Goal: Browse casually: Explore the website without a specific task or goal

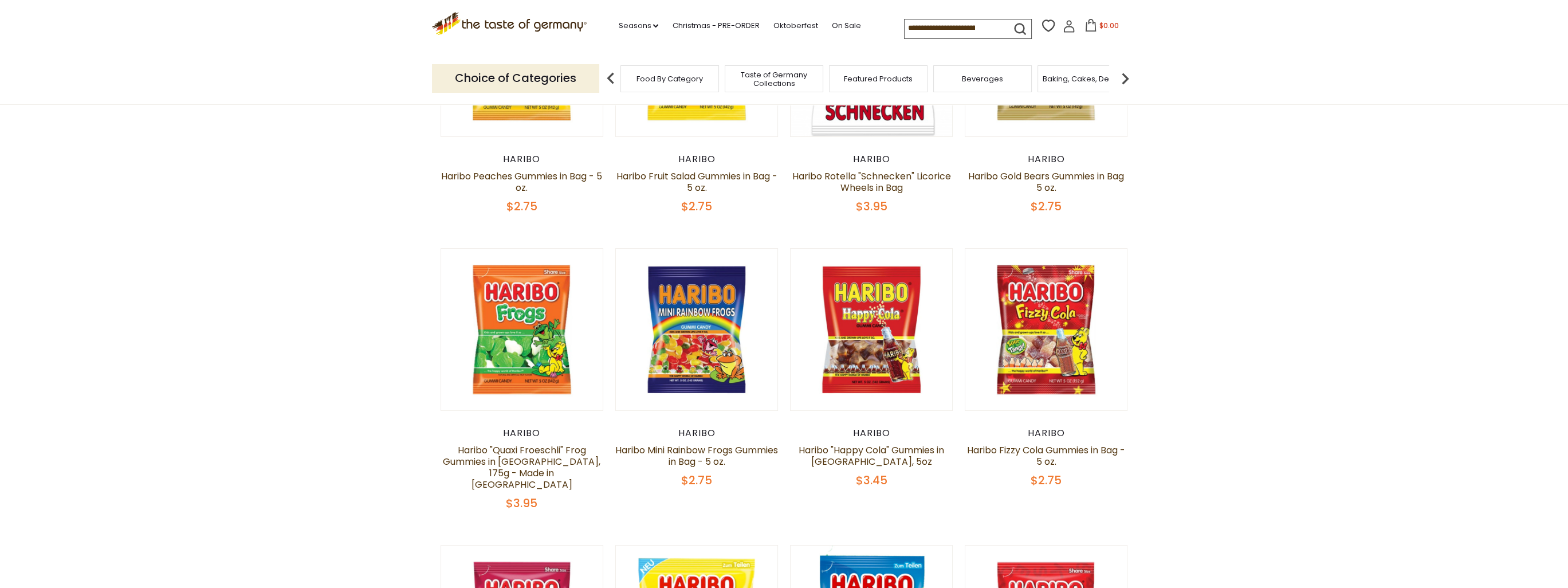
scroll to position [401, 0]
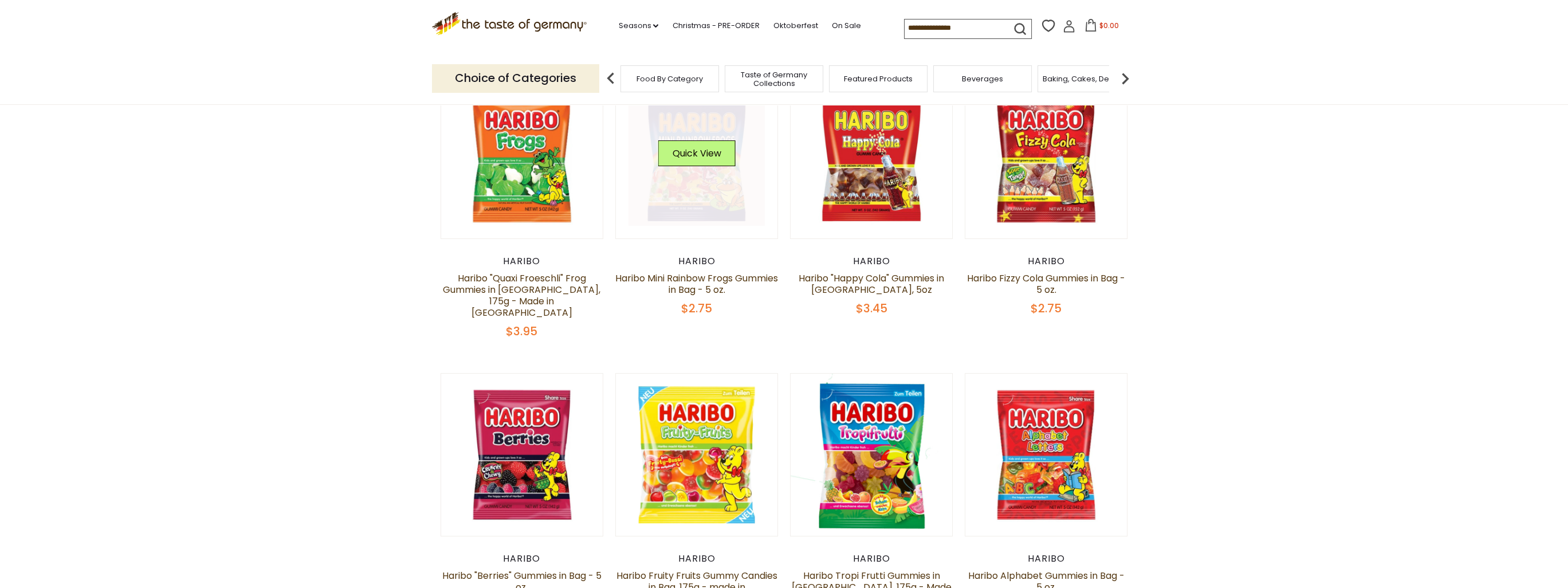
click at [723, 202] on link at bounding box center [697, 157] width 136 height 137
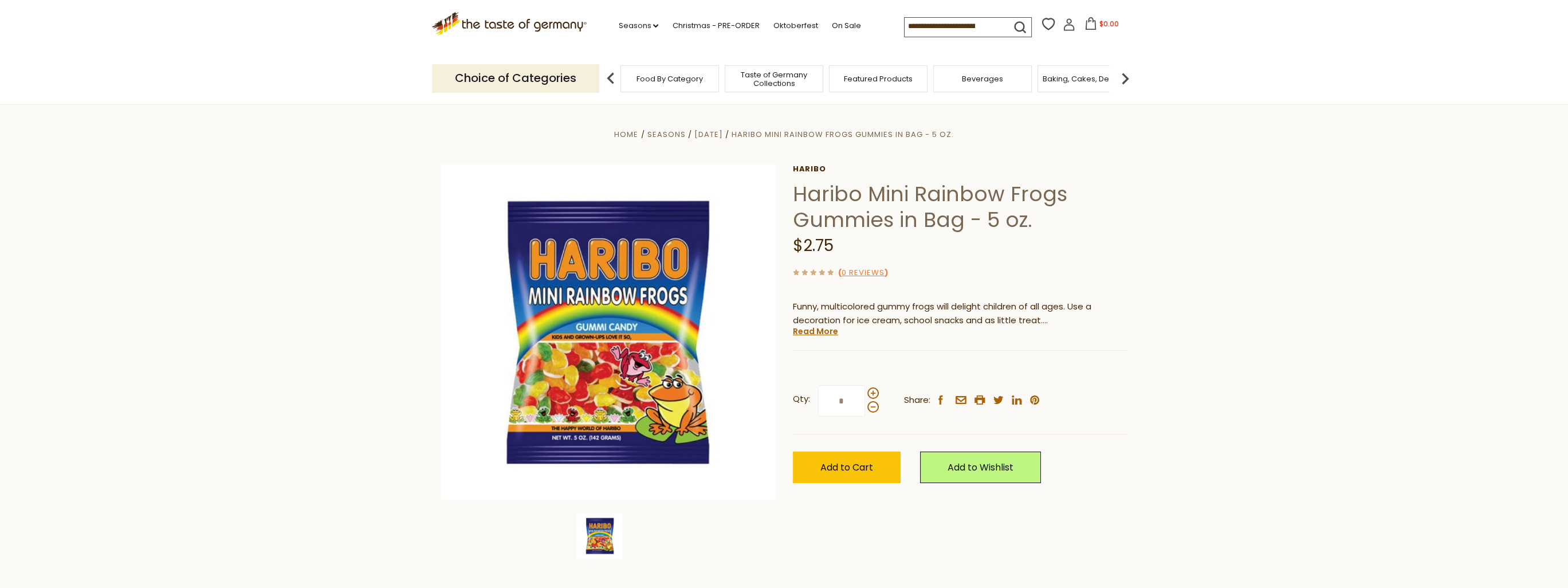
drag, startPoint x: 959, startPoint y: 235, endPoint x: 924, endPoint y: 241, distance: 35.5
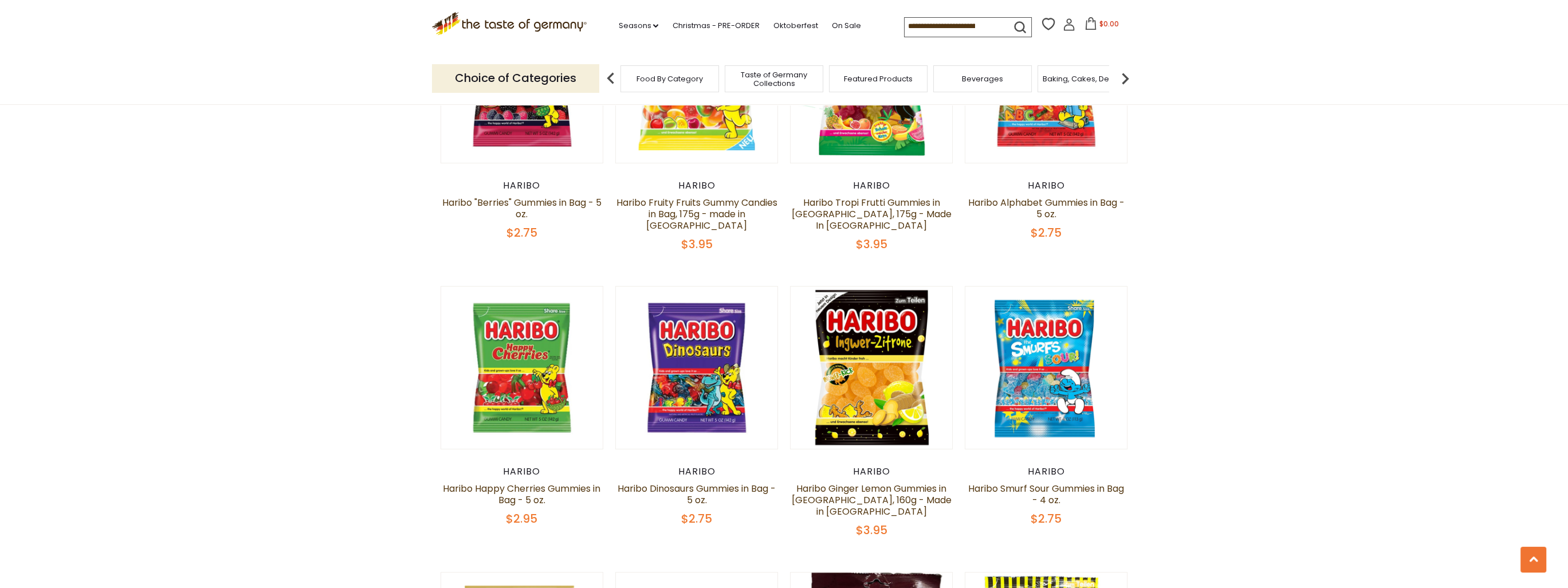
scroll to position [802, 0]
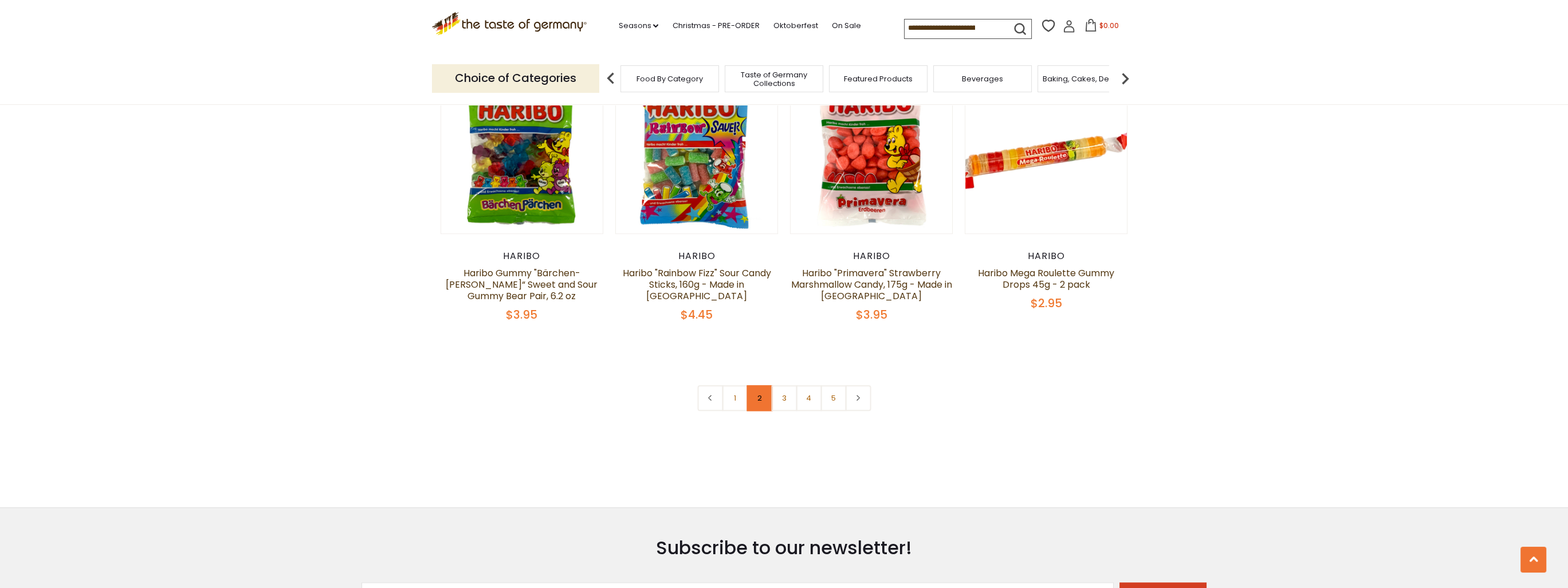
click at [757, 385] on link "2" at bounding box center [759, 398] width 26 height 26
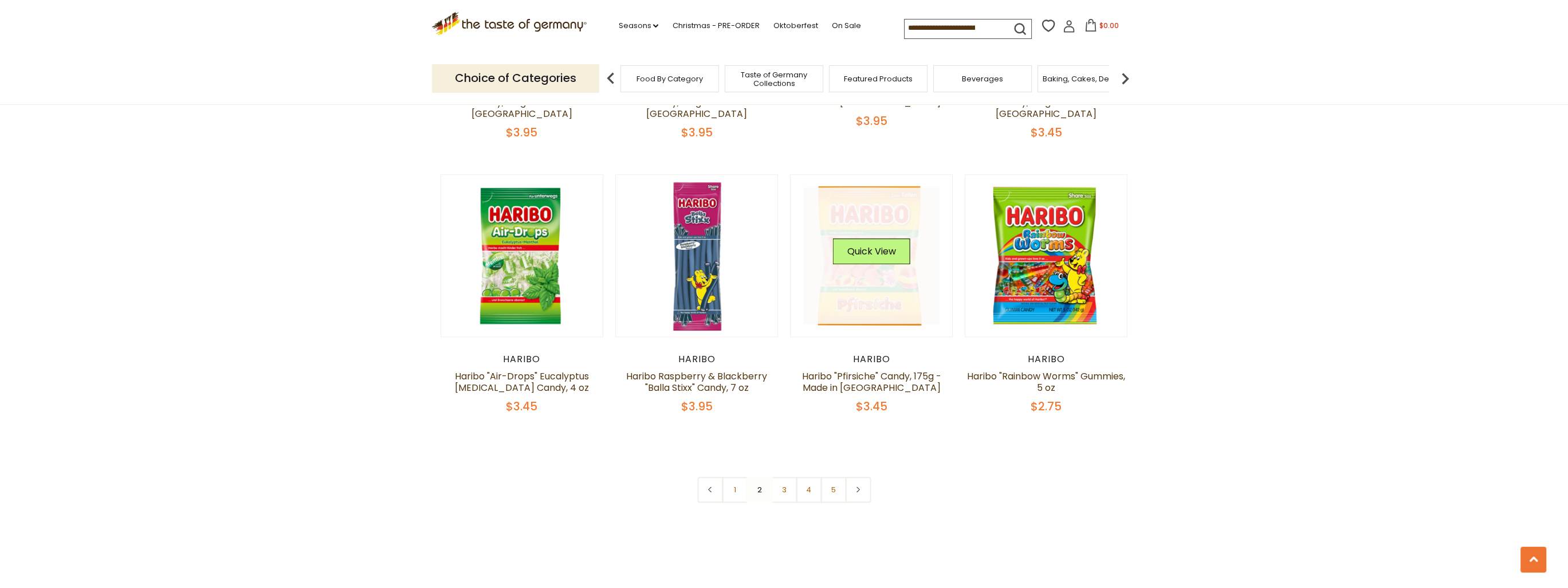
scroll to position [2385, 0]
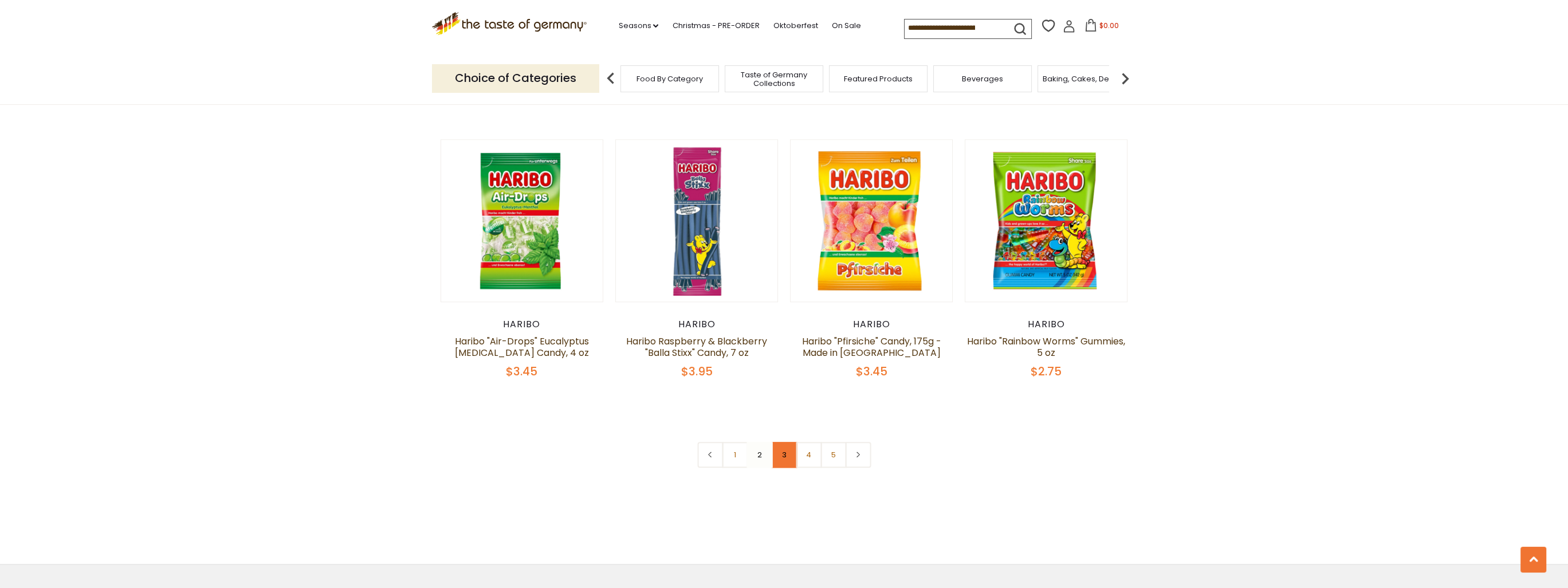
click at [774, 442] on link "3" at bounding box center [784, 455] width 26 height 26
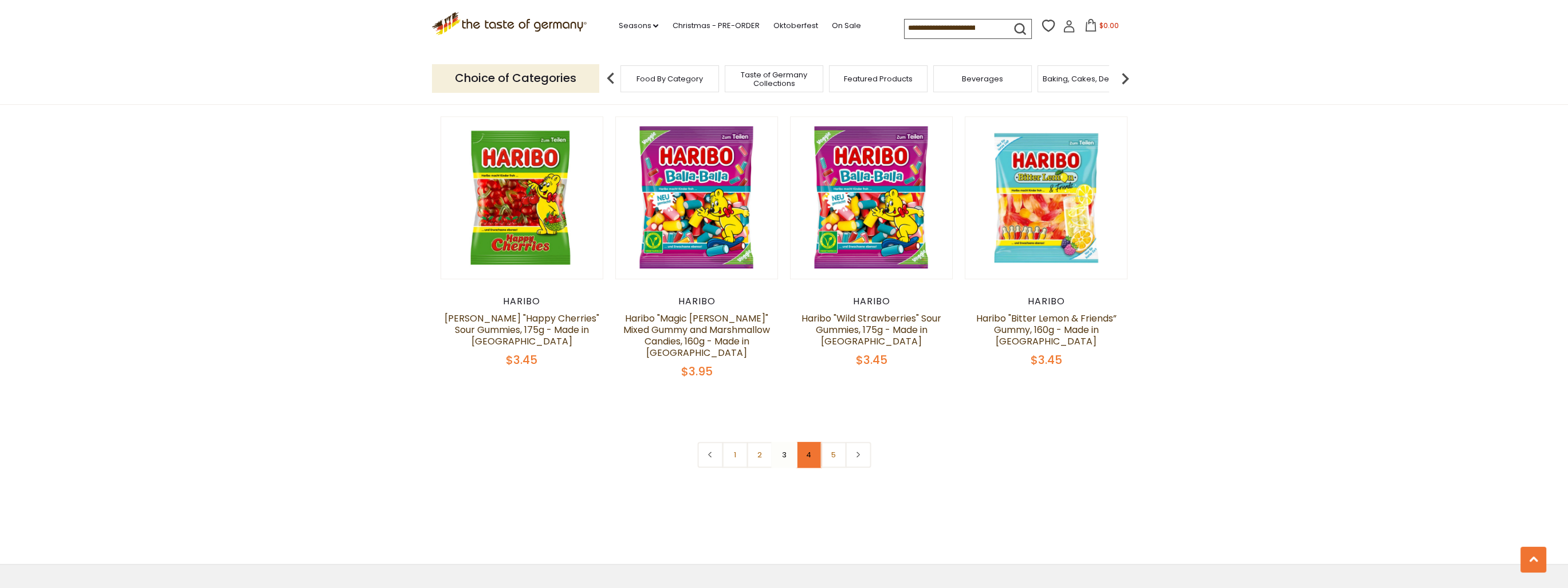
click at [803, 442] on link "4" at bounding box center [809, 455] width 26 height 26
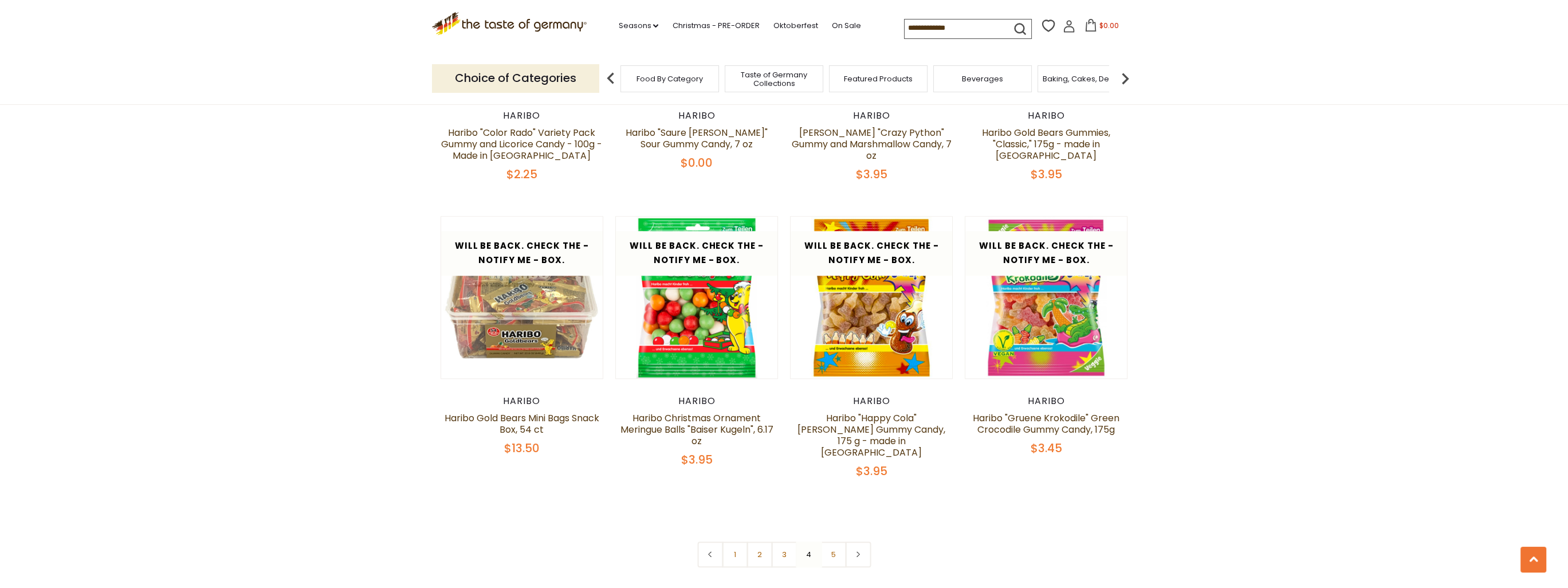
scroll to position [2271, 0]
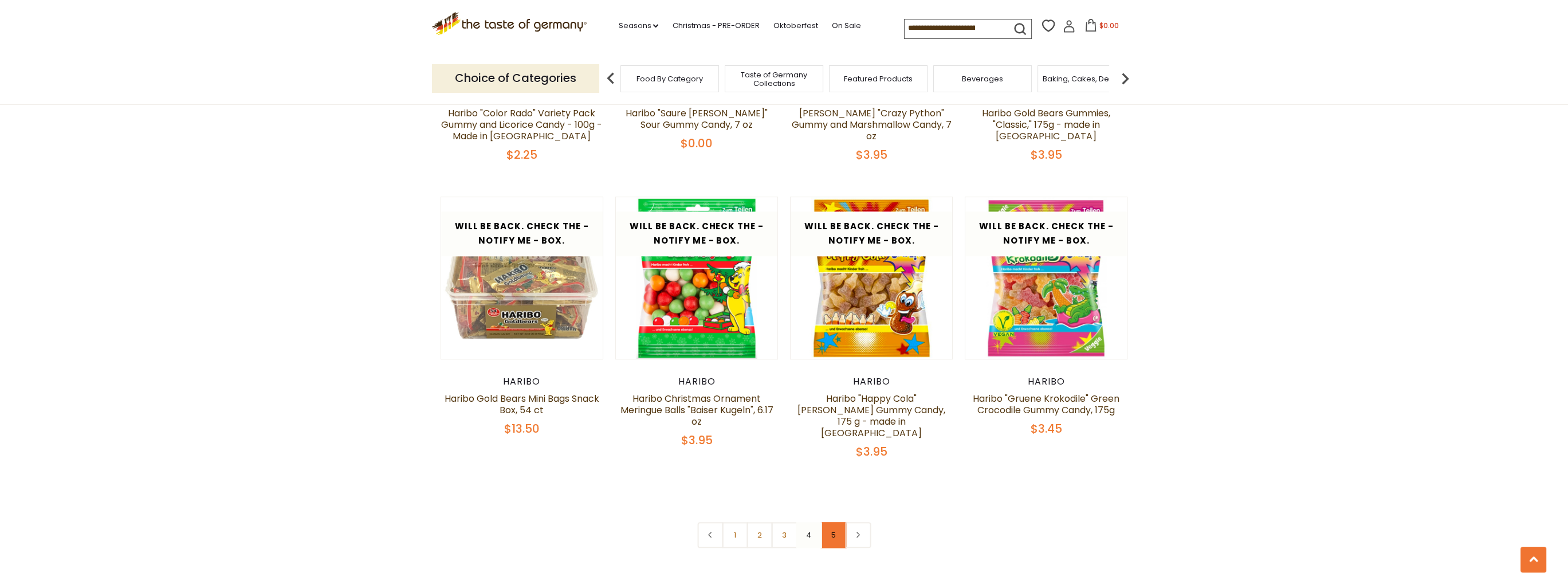
click at [830, 522] on link "5" at bounding box center [834, 535] width 26 height 26
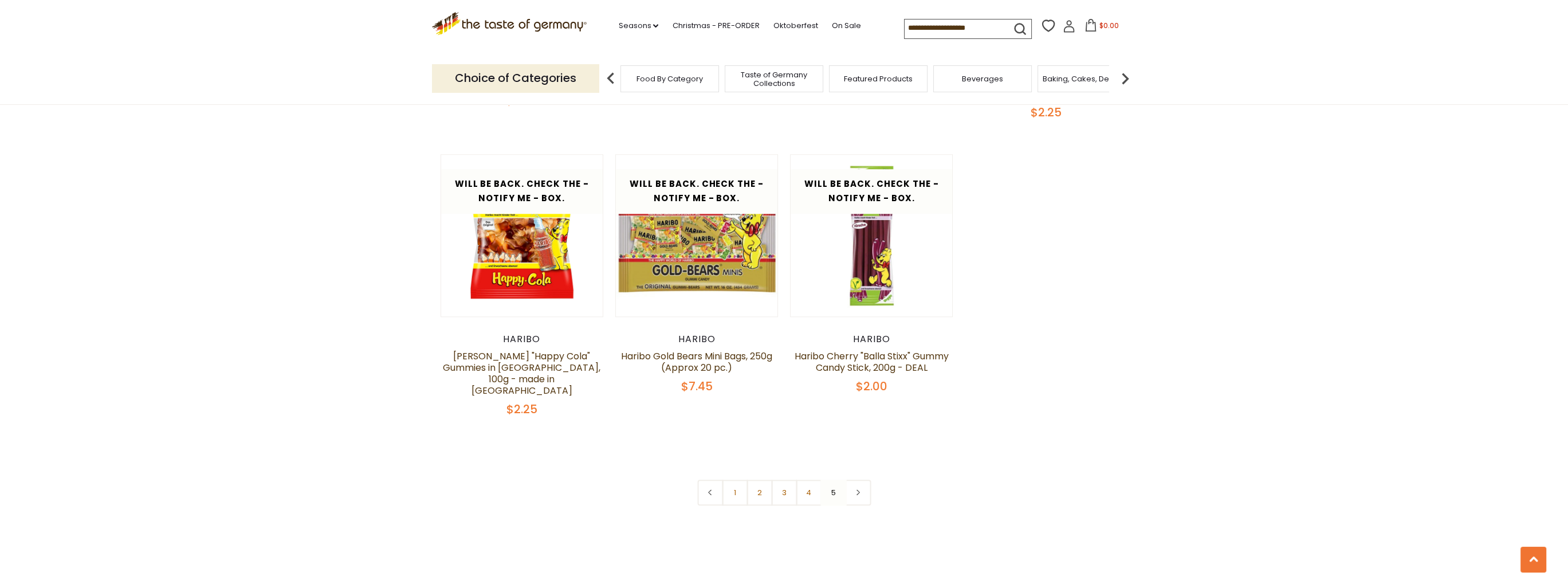
scroll to position [2385, 0]
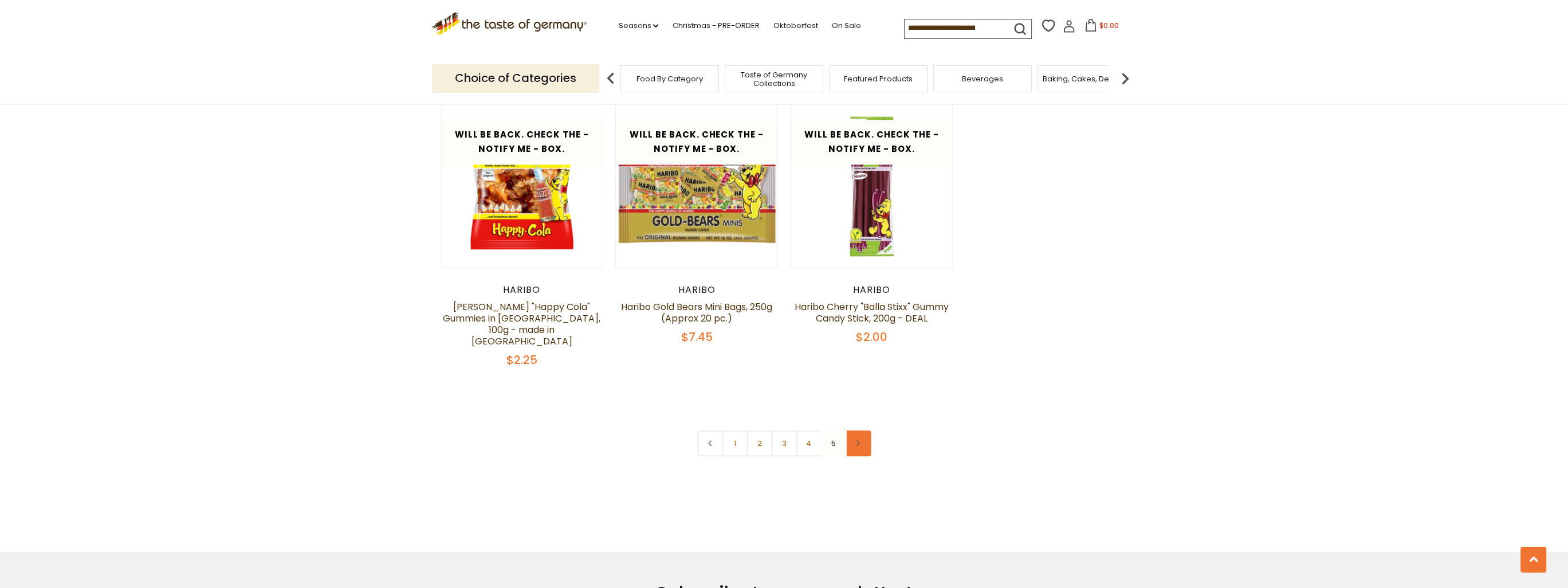
click at [863, 431] on link at bounding box center [858, 443] width 26 height 26
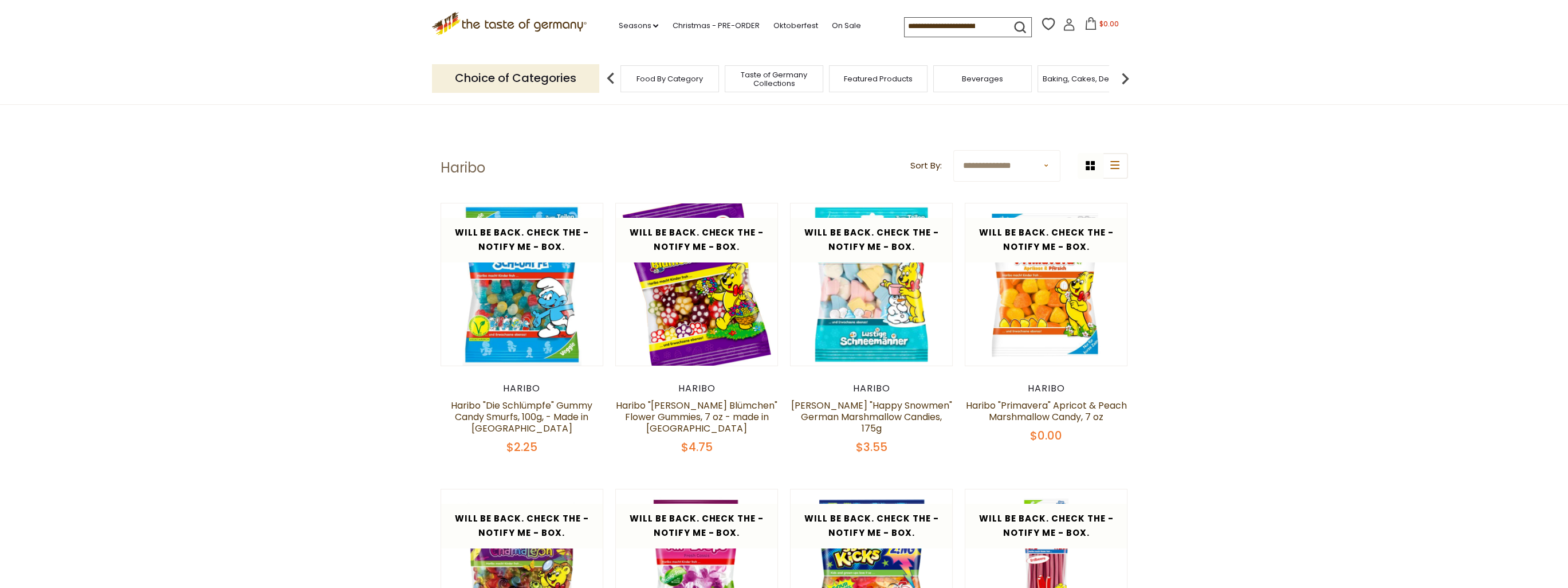
click at [526, 18] on icon ".st0{fill:#EDD300;} .st1{fill:#D33E21;}" at bounding box center [510, 24] width 155 height 24
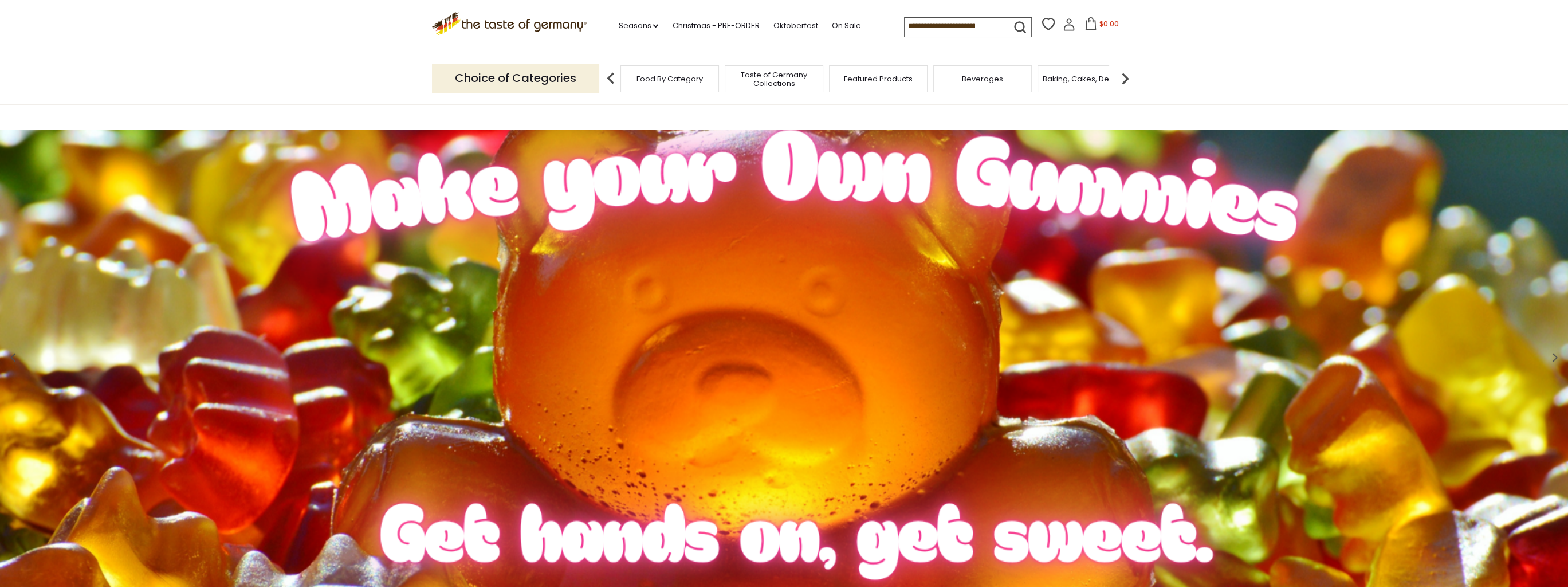
click at [676, 81] on span "Food By Category" at bounding box center [669, 78] width 66 height 9
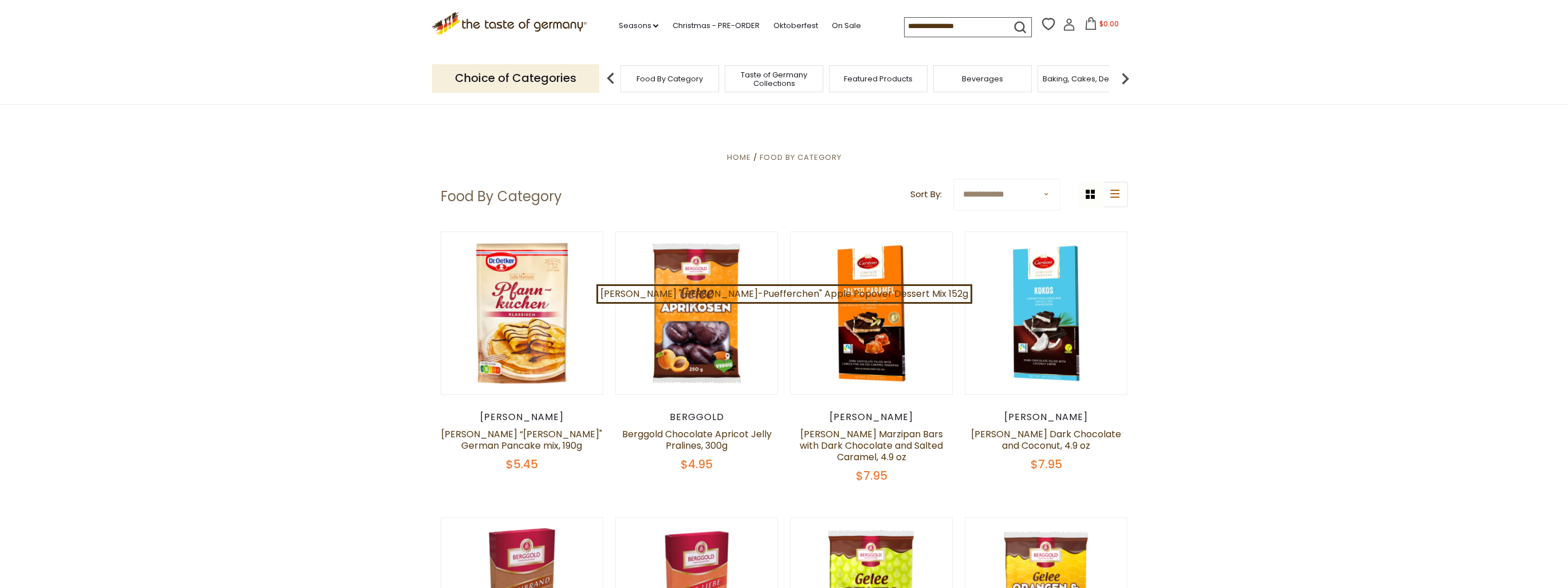
drag, startPoint x: 836, startPoint y: 145, endPoint x: 776, endPoint y: 129, distance: 62.1
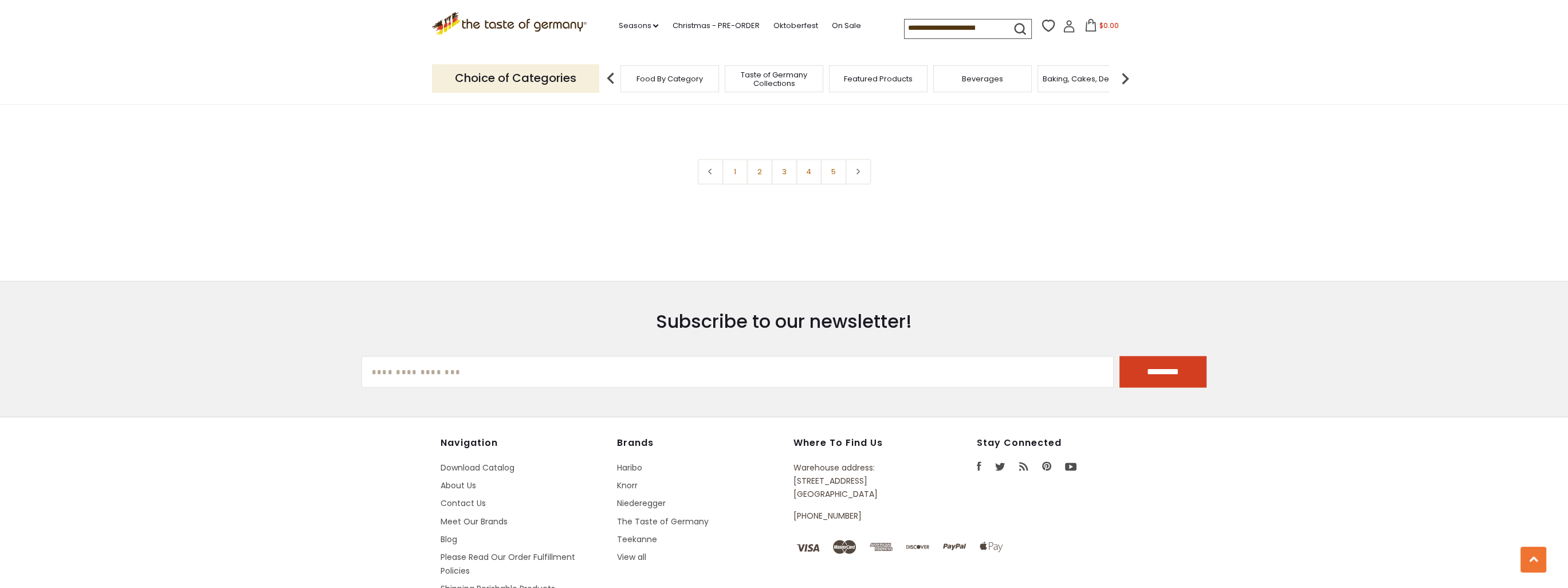
scroll to position [2743, 0]
